Goal: Find specific page/section: Find specific page/section

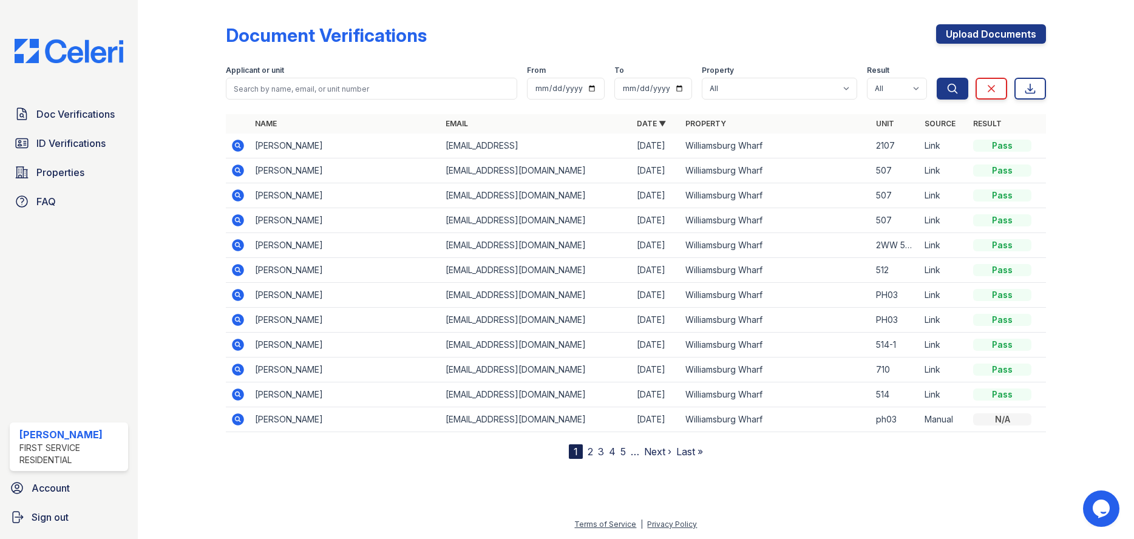
click at [237, 151] on icon at bounding box center [238, 146] width 12 height 12
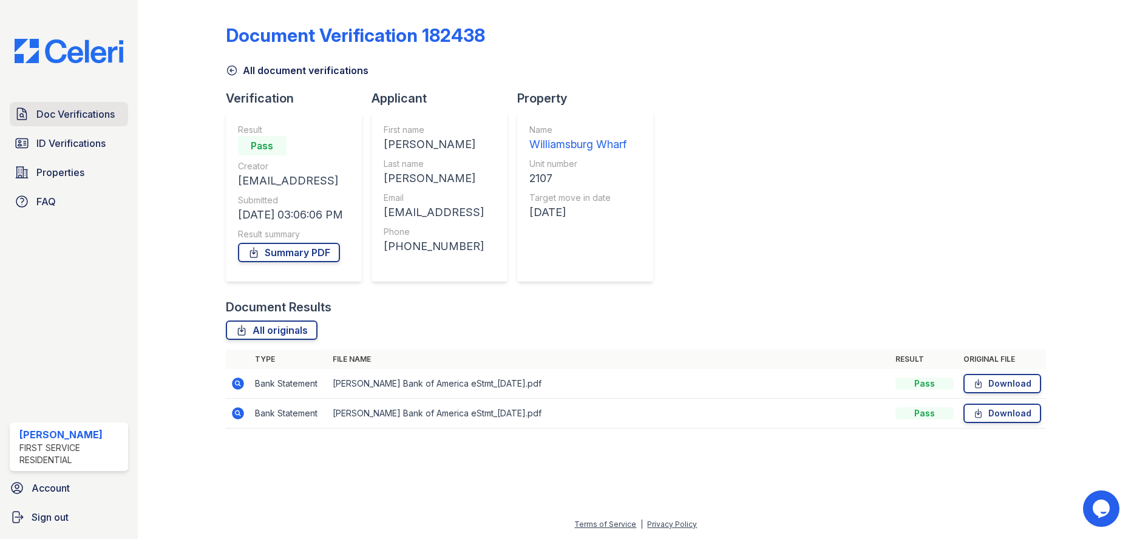
click at [82, 121] on span "Doc Verifications" at bounding box center [75, 114] width 78 height 15
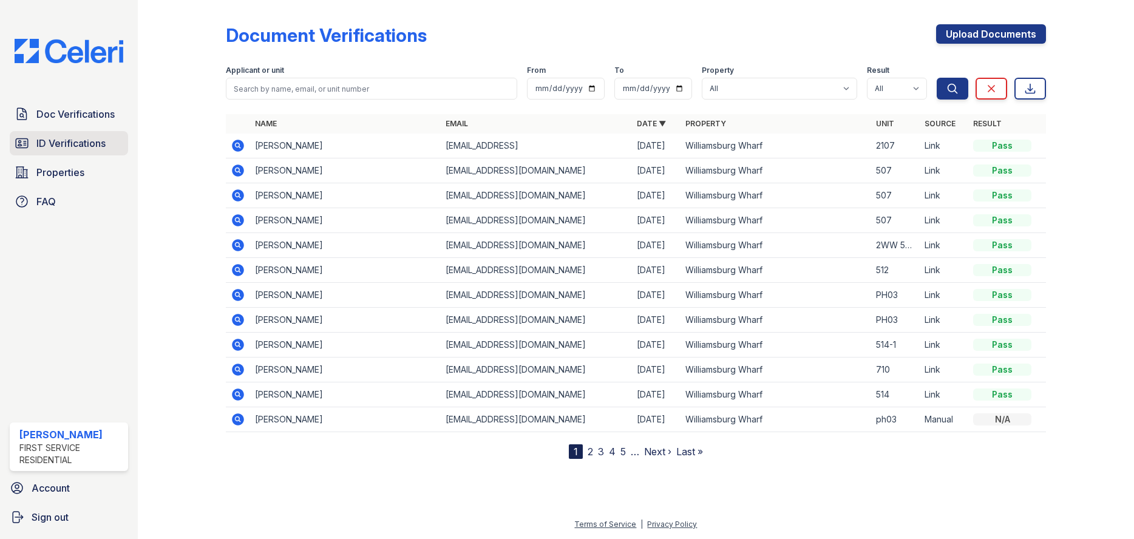
click at [99, 150] on span "ID Verifications" at bounding box center [70, 143] width 69 height 15
